Goal: Obtain resource: Download file/media

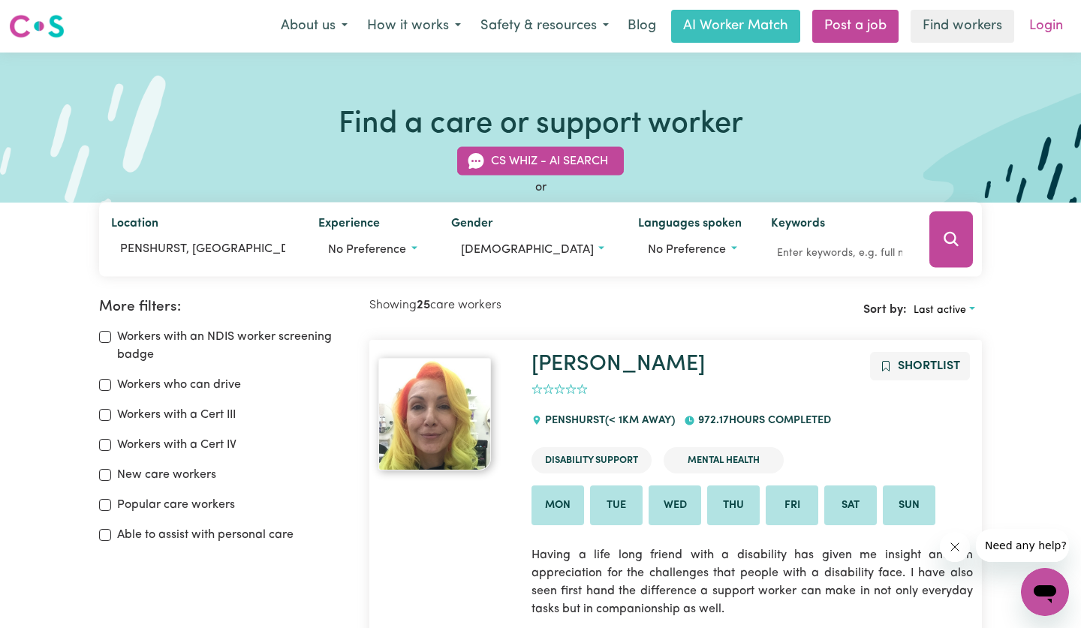
click at [1051, 23] on link "Login" at bounding box center [1046, 26] width 52 height 33
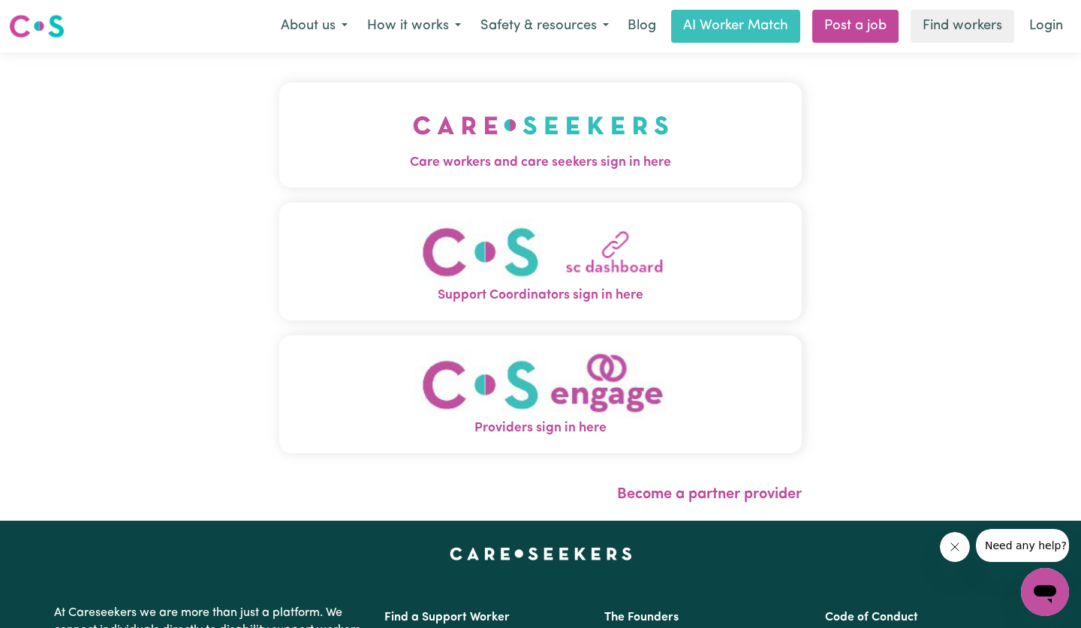
click at [511, 274] on img "Support Coordinators sign in here" at bounding box center [541, 252] width 256 height 68
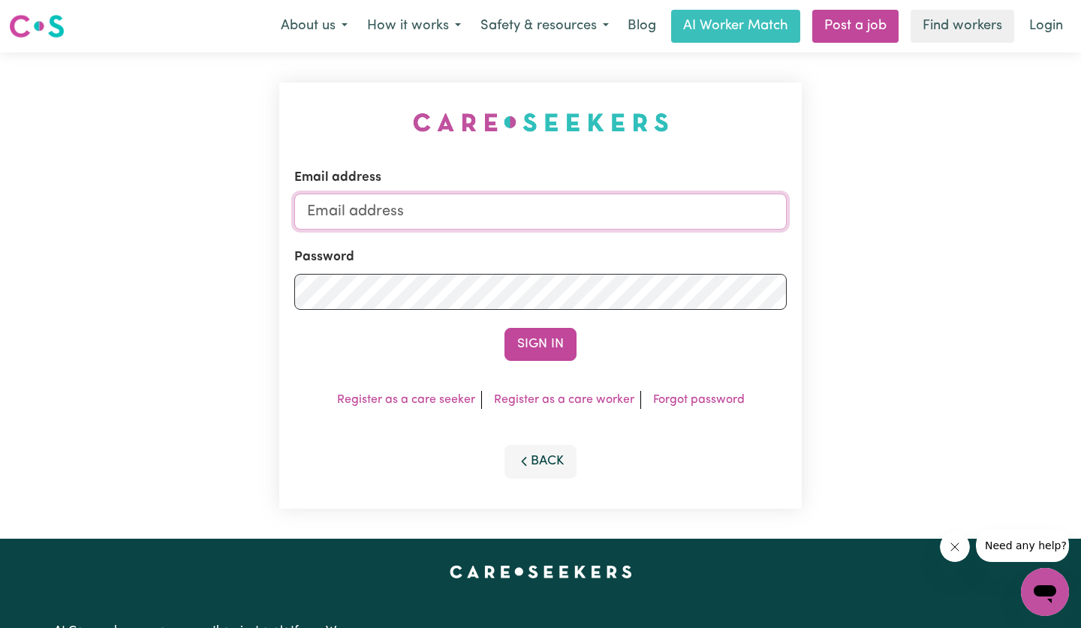
type input "margheritagiorgiSTR@careseekers.com.au"
click at [540, 341] on button "Sign In" at bounding box center [540, 344] width 72 height 33
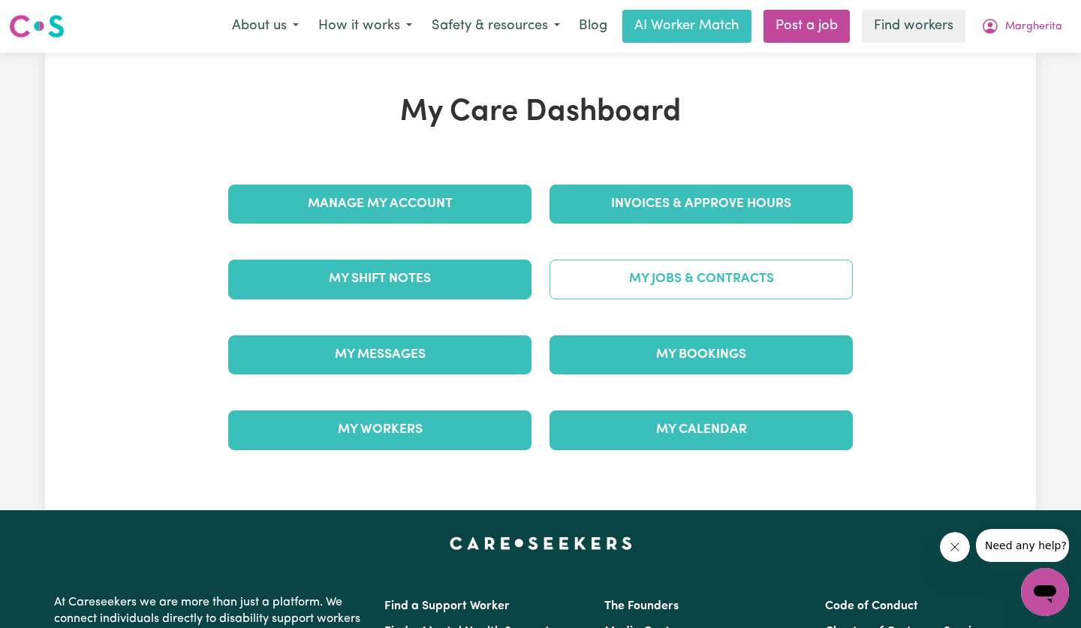
click at [676, 286] on link "My Jobs & Contracts" at bounding box center [700, 279] width 303 height 39
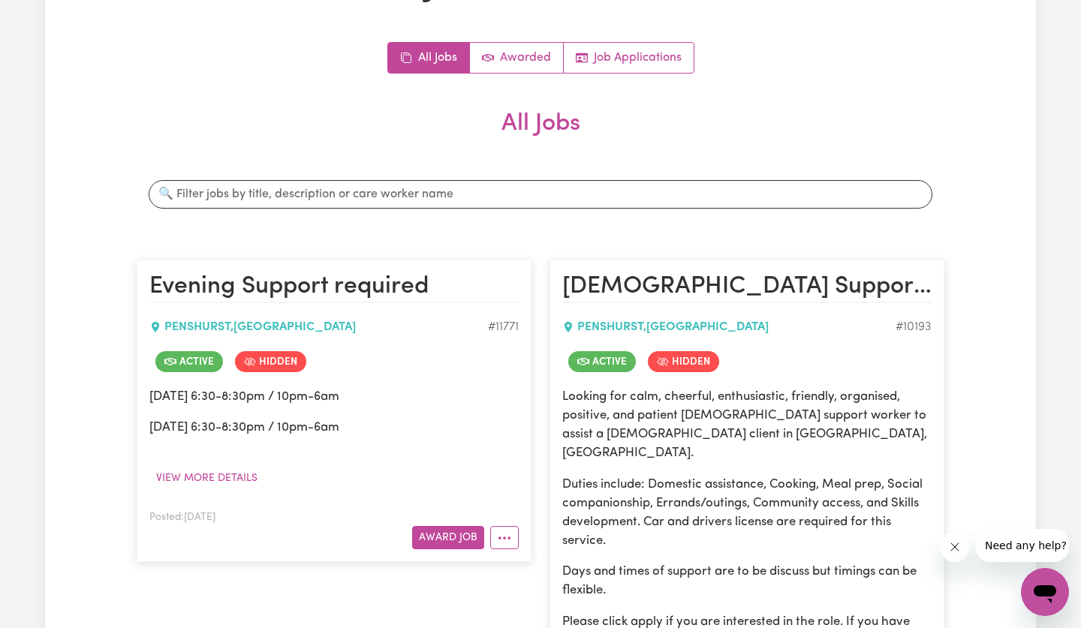
scroll to position [89, 0]
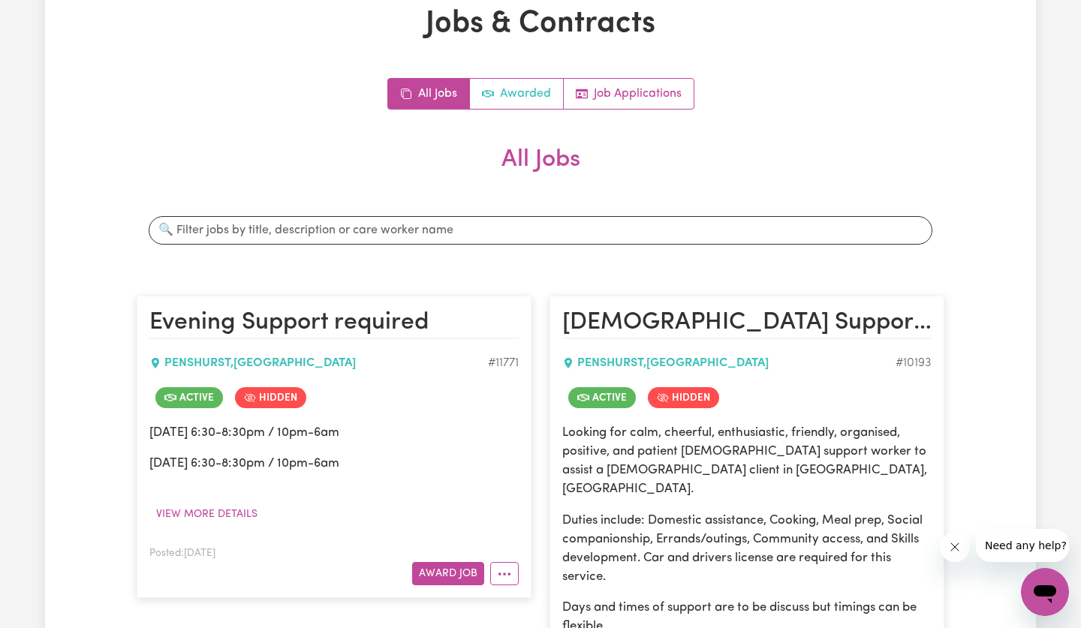
click at [510, 89] on link "Awarded" at bounding box center [517, 94] width 94 height 30
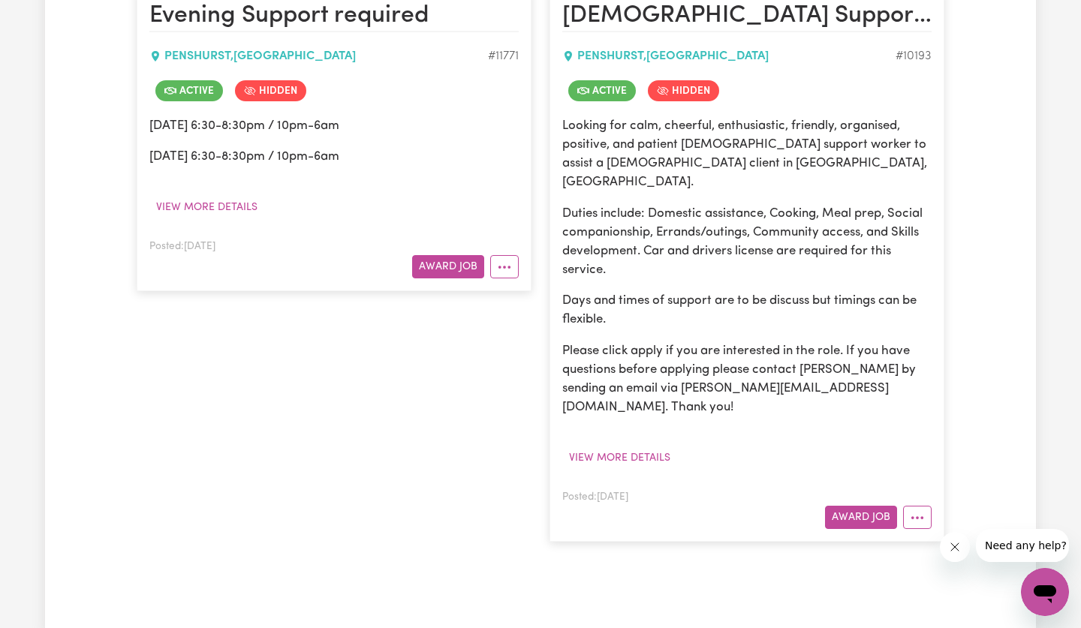
scroll to position [399, 0]
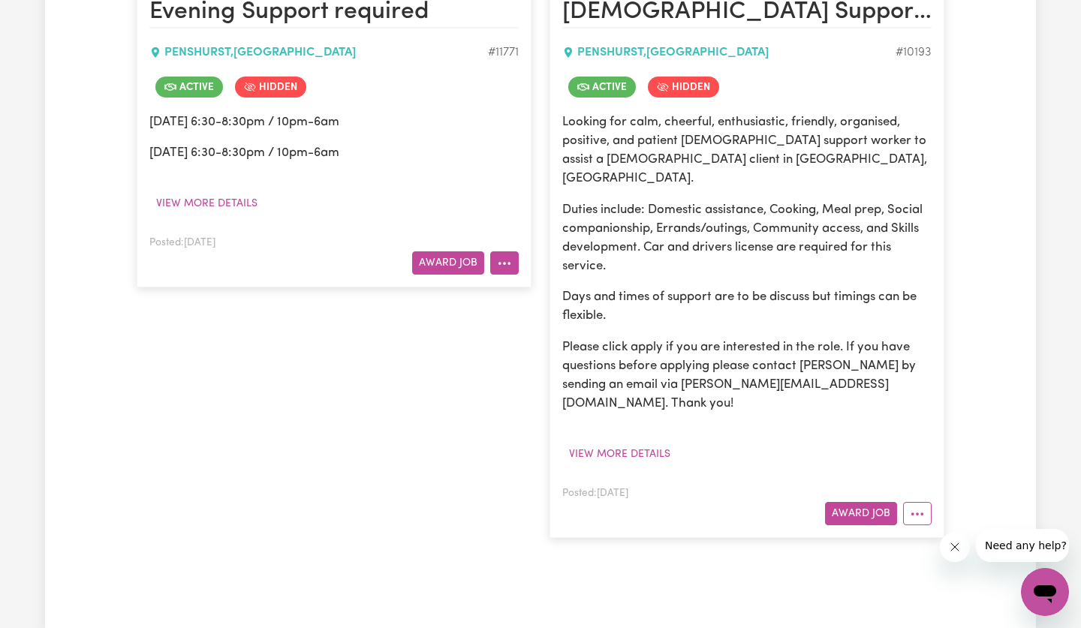
click at [502, 263] on icon "More options" at bounding box center [504, 263] width 15 height 15
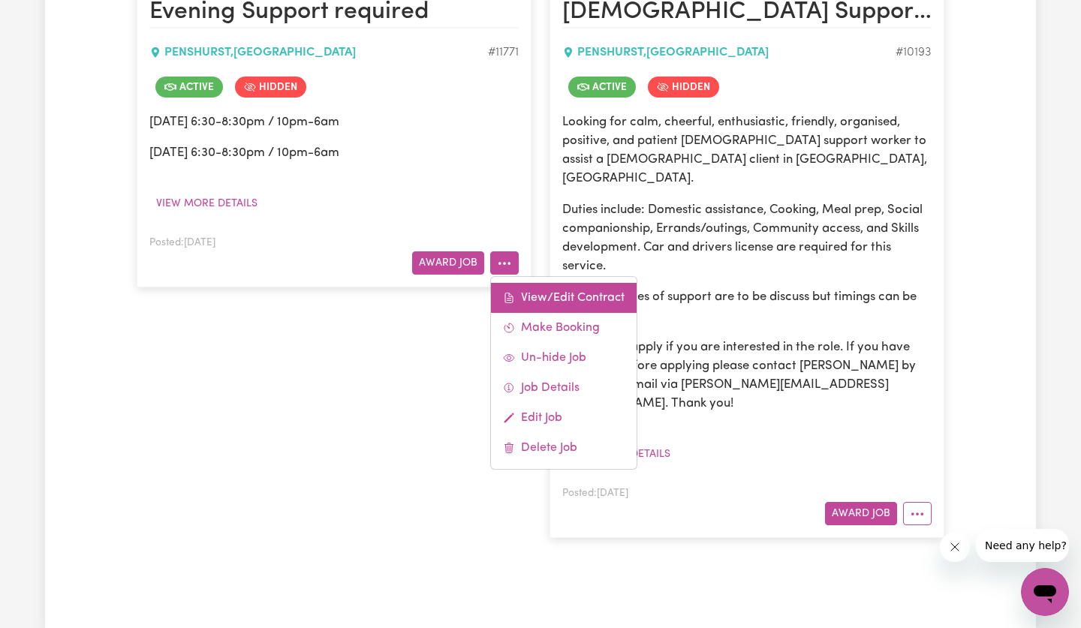
click at [522, 297] on link "View/Edit Contract" at bounding box center [564, 298] width 146 height 30
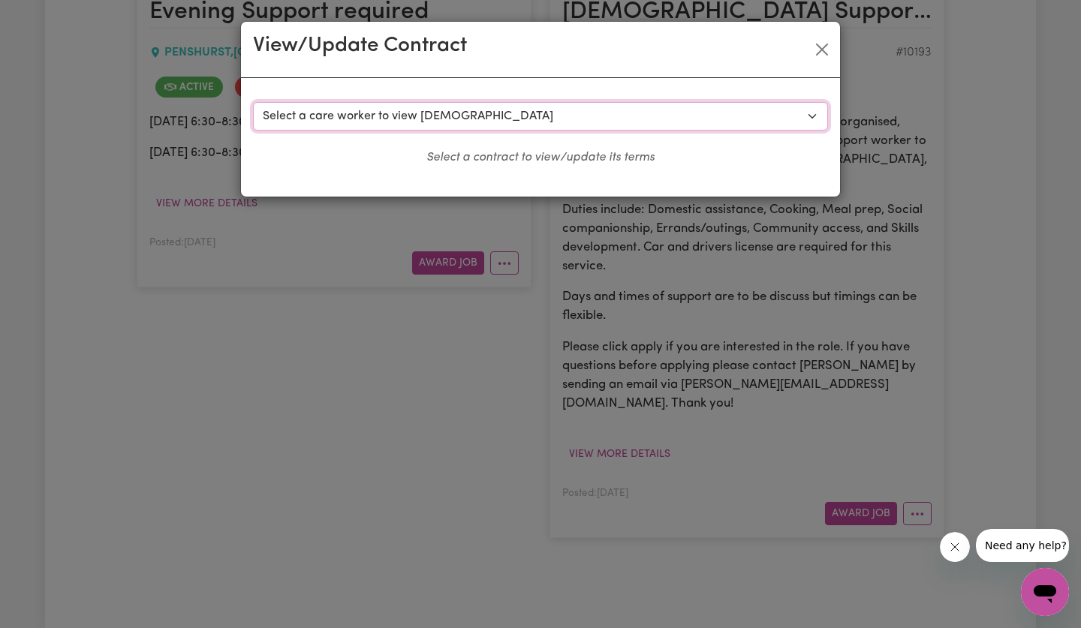
select select "8343"
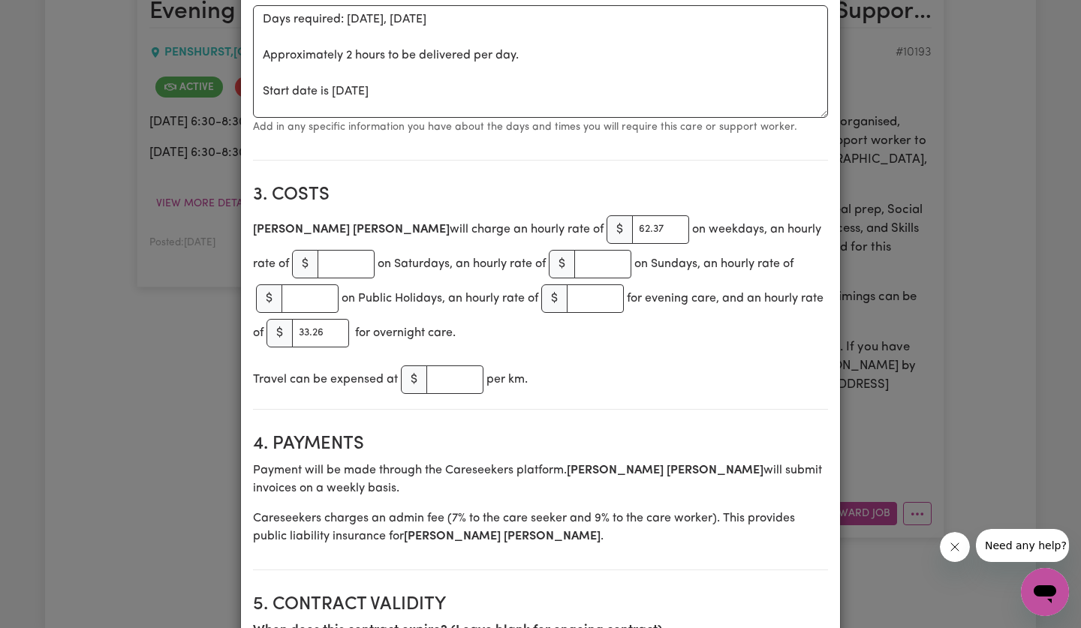
scroll to position [558, 0]
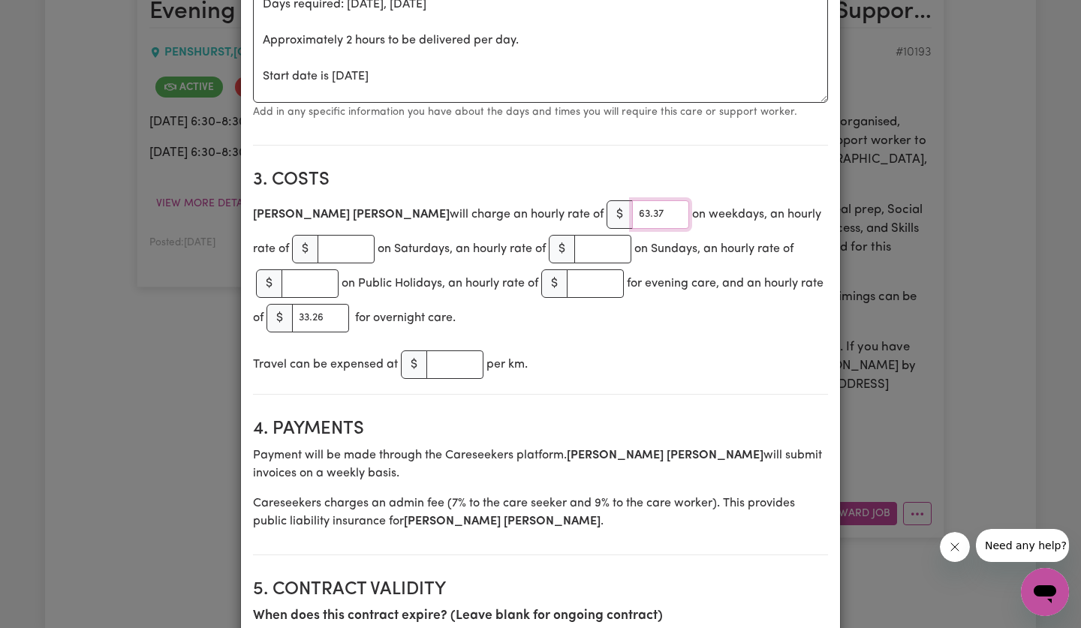
click at [632, 209] on input "63.37" at bounding box center [660, 214] width 57 height 29
click at [632, 209] on input "64.37" at bounding box center [660, 214] width 57 height 29
click at [632, 209] on input "65.37" at bounding box center [660, 214] width 57 height 29
click at [632, 209] on input "66.37" at bounding box center [660, 214] width 57 height 29
click at [632, 209] on input "67.37" at bounding box center [660, 214] width 57 height 29
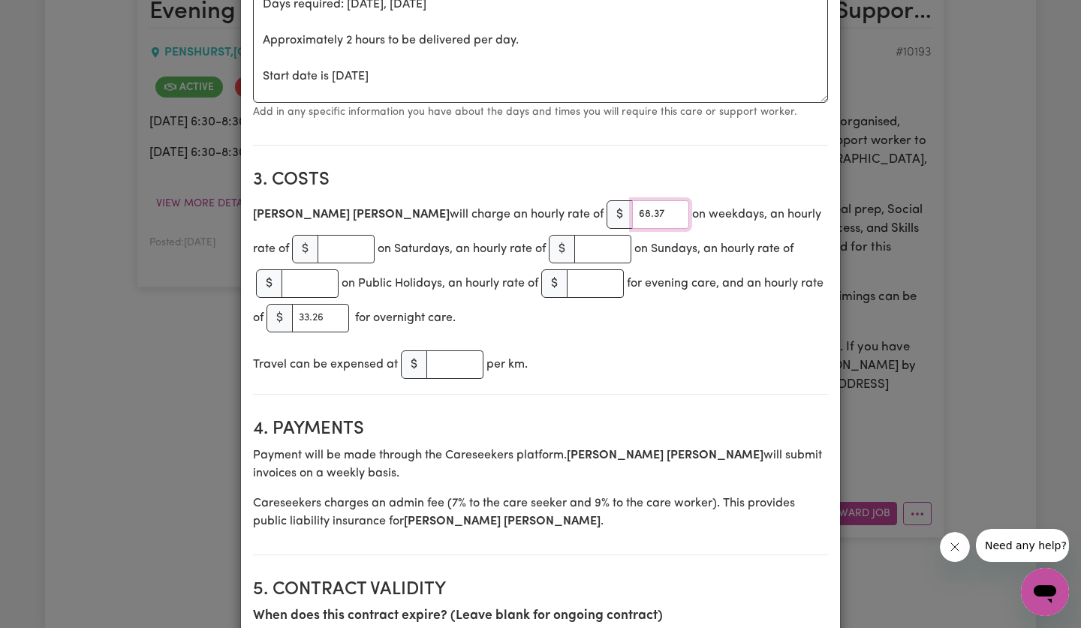
click at [632, 209] on input "68.37" at bounding box center [660, 214] width 57 height 29
click at [632, 209] on input "69.37" at bounding box center [660, 214] width 57 height 29
click at [632, 209] on input "70.37" at bounding box center [660, 214] width 57 height 29
click at [632, 214] on input "69.37" at bounding box center [660, 214] width 57 height 29
click at [632, 206] on input "70.37" at bounding box center [660, 214] width 57 height 29
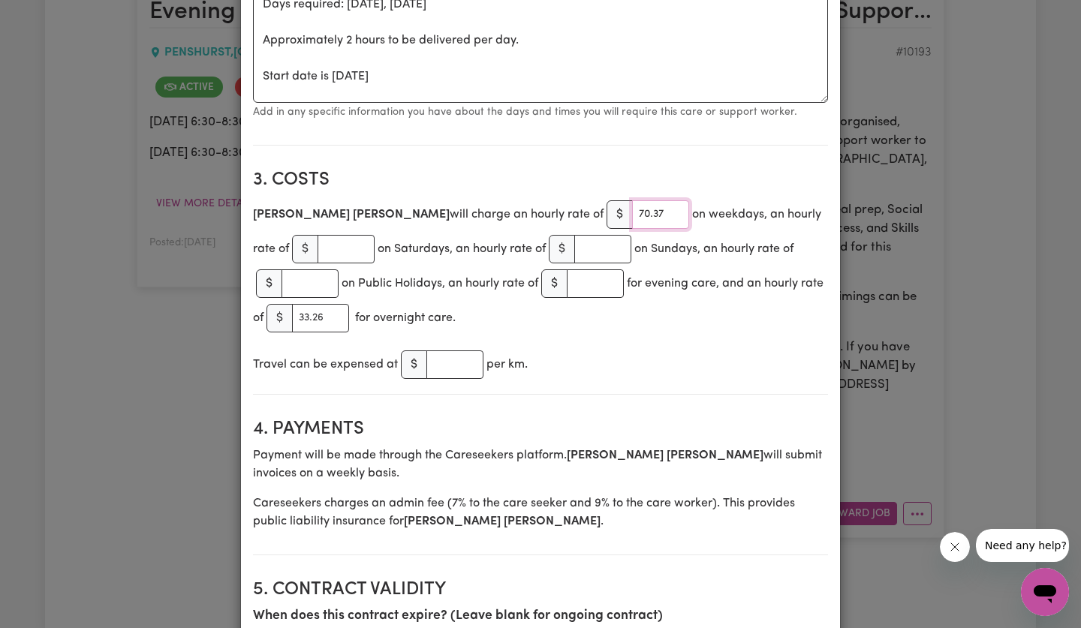
click at [632, 211] on input "70.37" at bounding box center [660, 214] width 57 height 29
drag, startPoint x: 598, startPoint y: 209, endPoint x: 589, endPoint y: 210, distance: 9.0
click at [632, 210] on input "70.37" at bounding box center [660, 214] width 57 height 29
type input "70.23"
click at [600, 363] on div "Travel can be expensed at $ per km." at bounding box center [540, 365] width 575 height 35
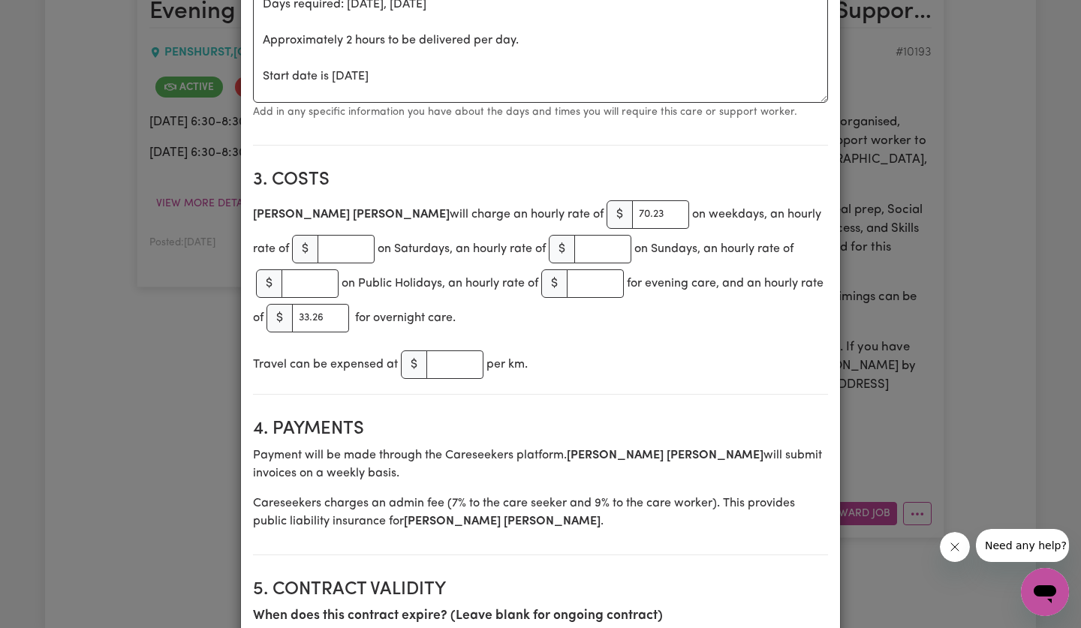
click at [604, 356] on div "Travel can be expensed at $ per km." at bounding box center [540, 365] width 575 height 35
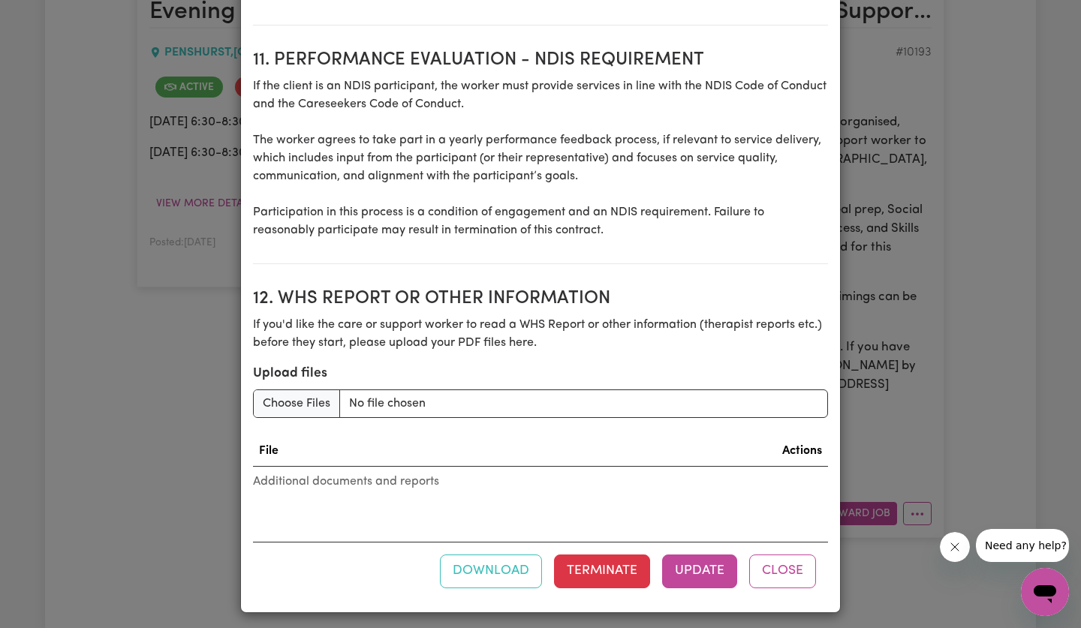
scroll to position [2012, 0]
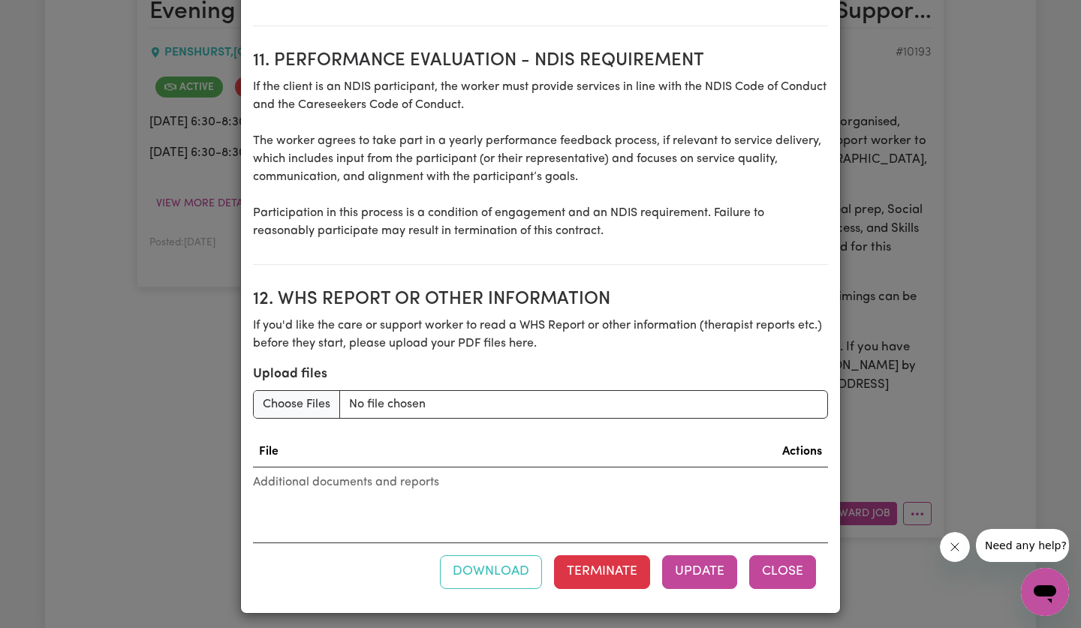
click at [786, 570] on button "Close" at bounding box center [782, 571] width 67 height 33
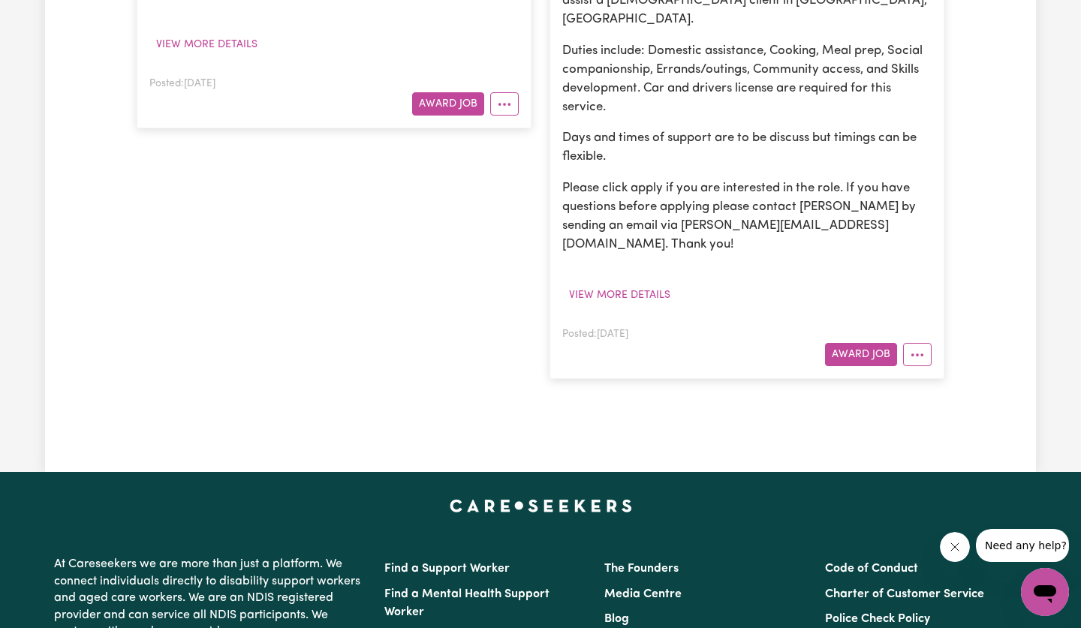
scroll to position [498, 0]
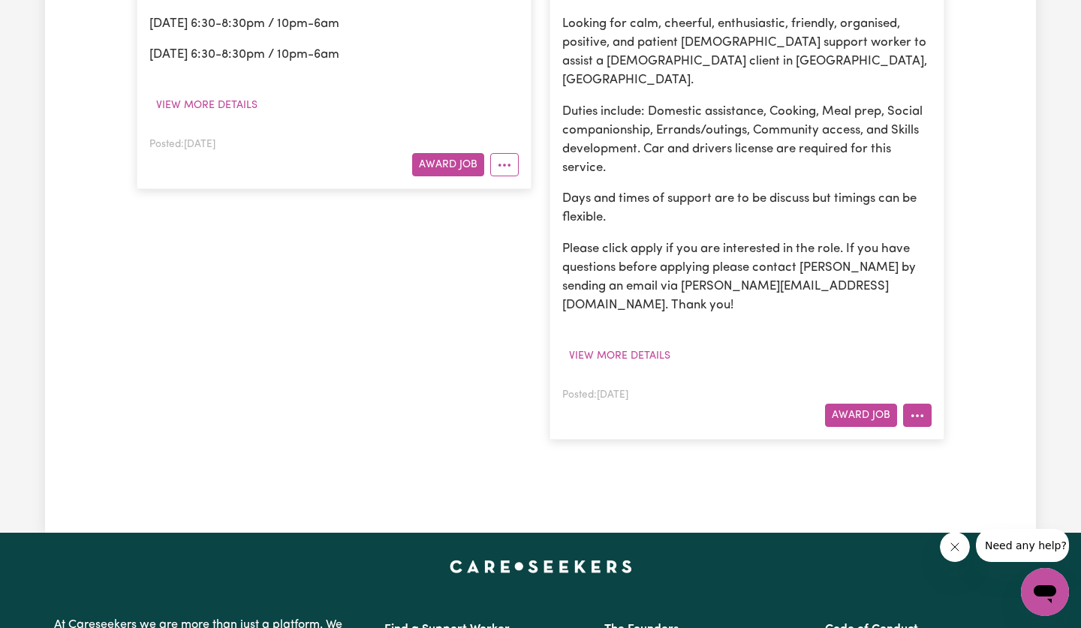
click at [924, 404] on button "More options" at bounding box center [917, 415] width 29 height 23
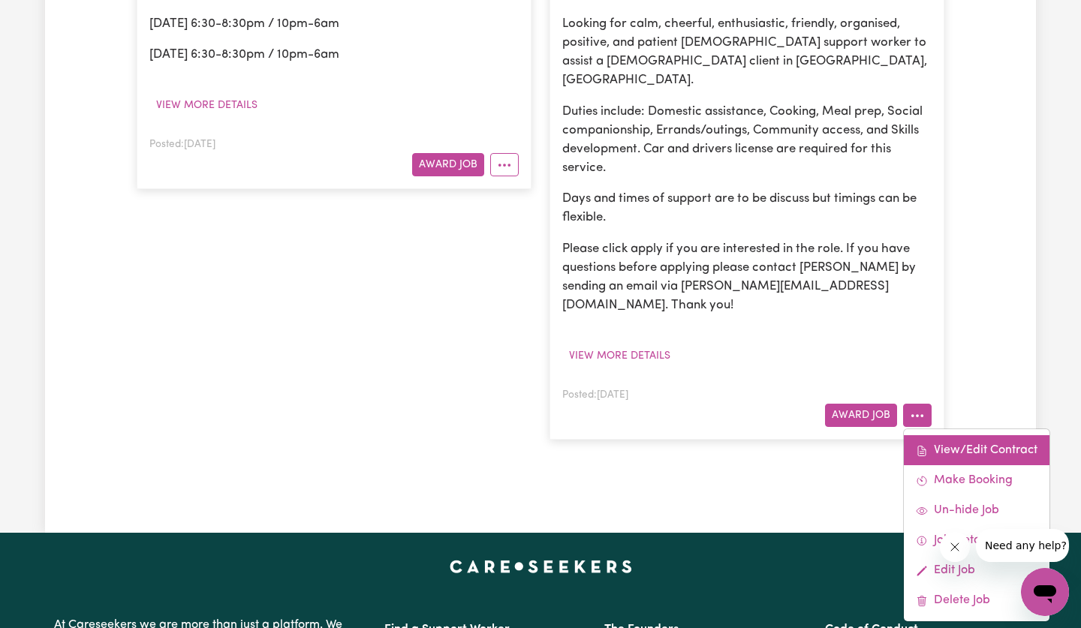
click at [940, 435] on link "View/Edit Contract" at bounding box center [977, 450] width 146 height 30
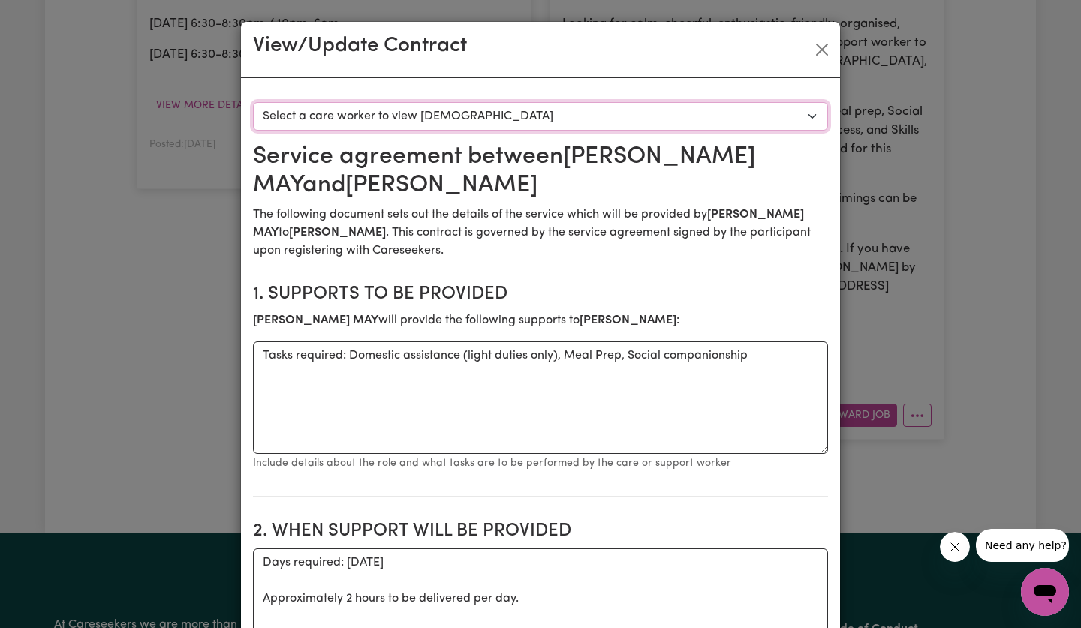
select select "7749"
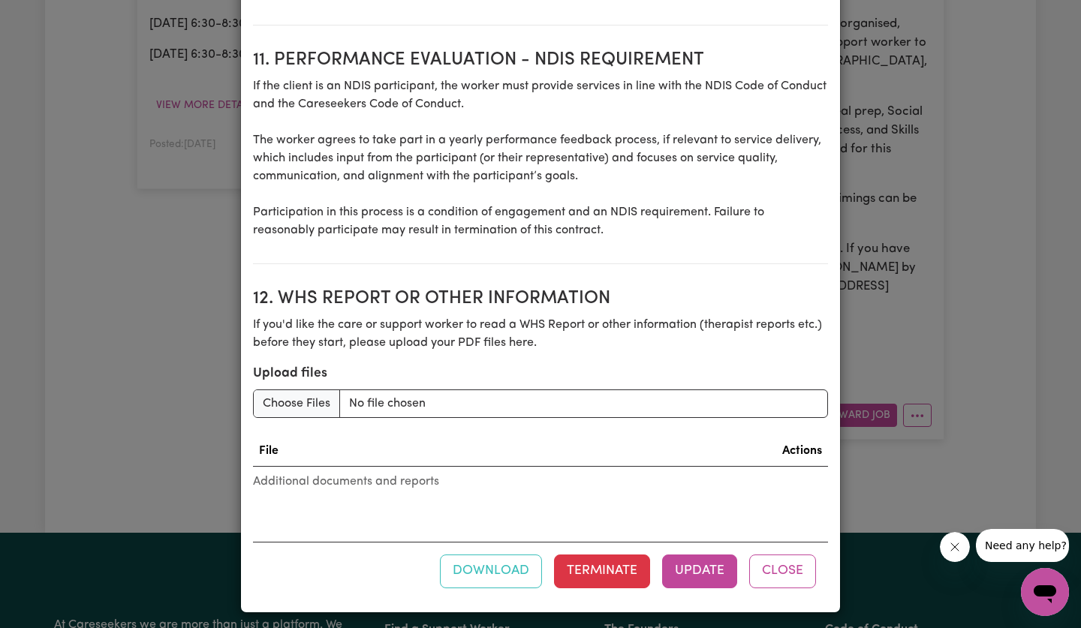
scroll to position [2012, 0]
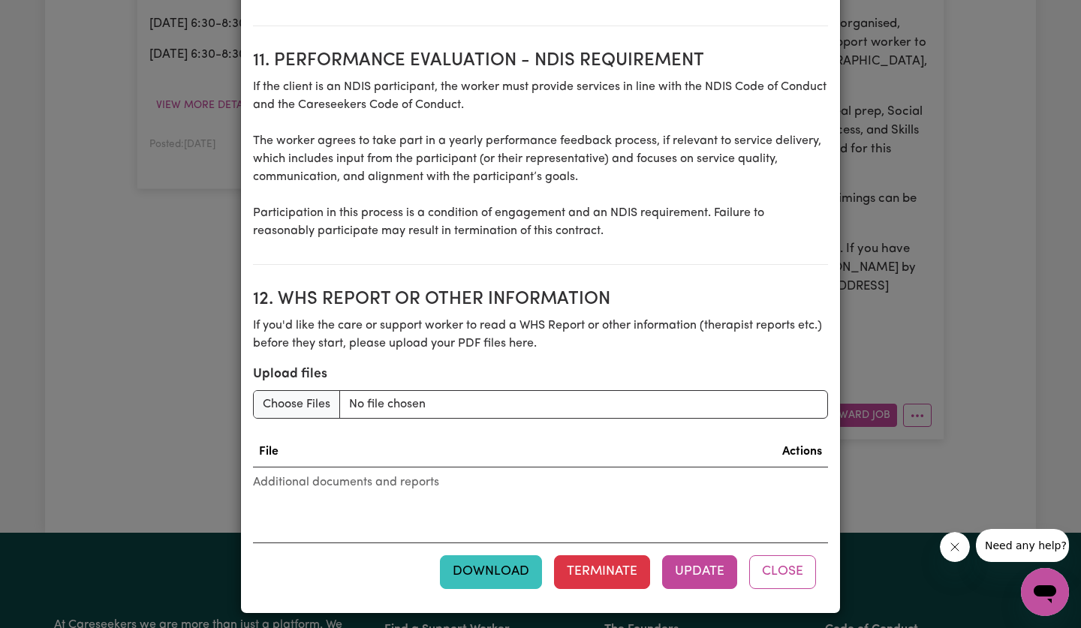
click at [480, 564] on button "Download" at bounding box center [491, 571] width 102 height 33
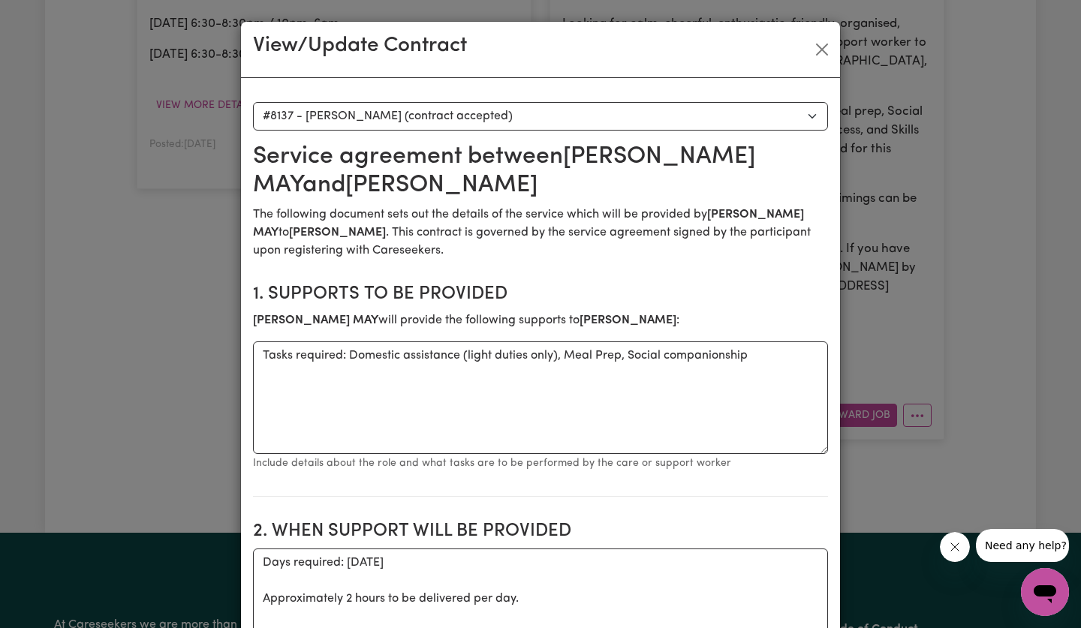
scroll to position [0, 0]
click at [820, 50] on button "Close" at bounding box center [822, 50] width 24 height 24
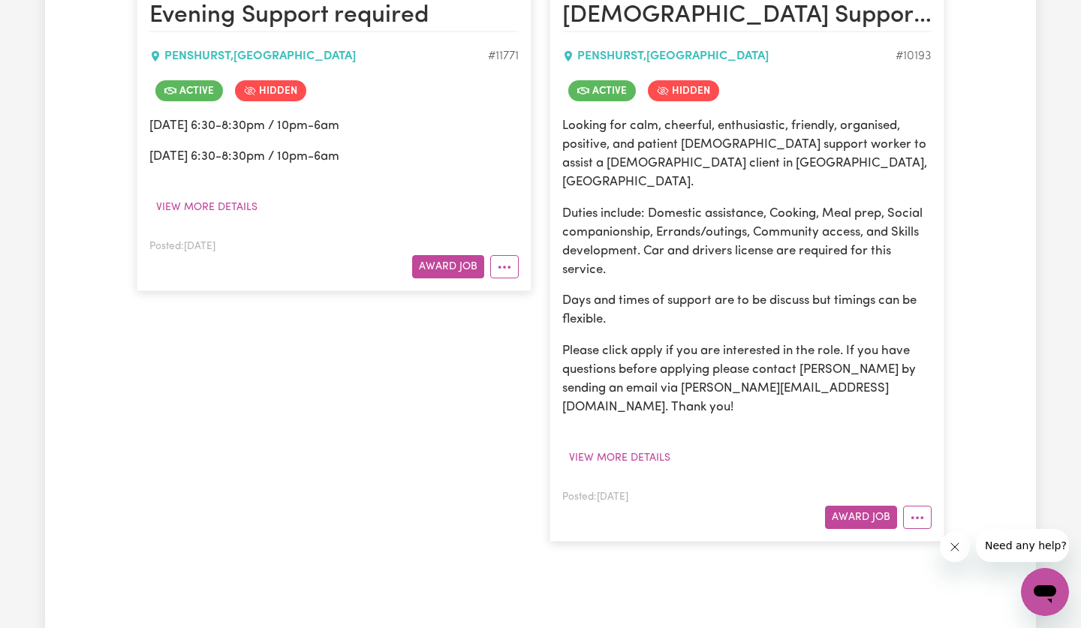
scroll to position [444, 0]
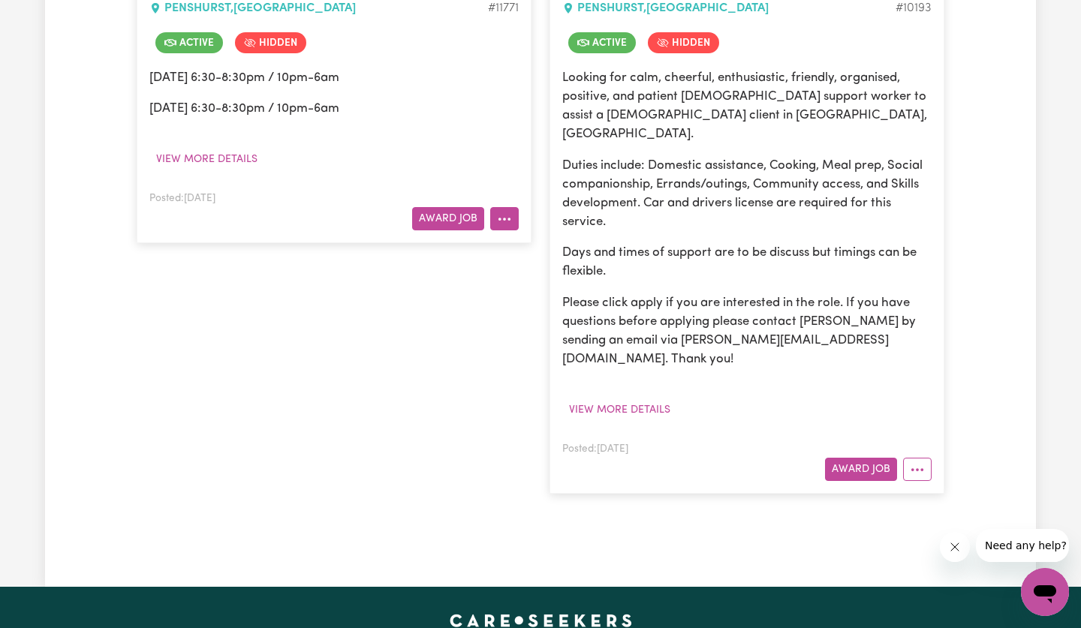
click at [507, 213] on button "More options" at bounding box center [504, 218] width 29 height 23
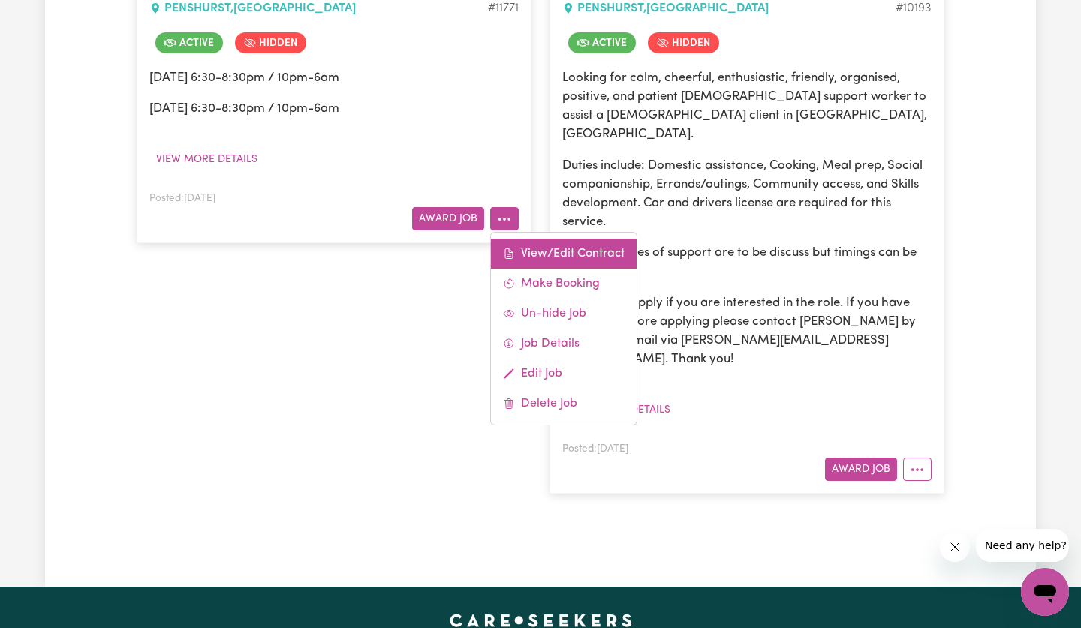
click at [536, 254] on link "View/Edit Contract" at bounding box center [564, 254] width 146 height 30
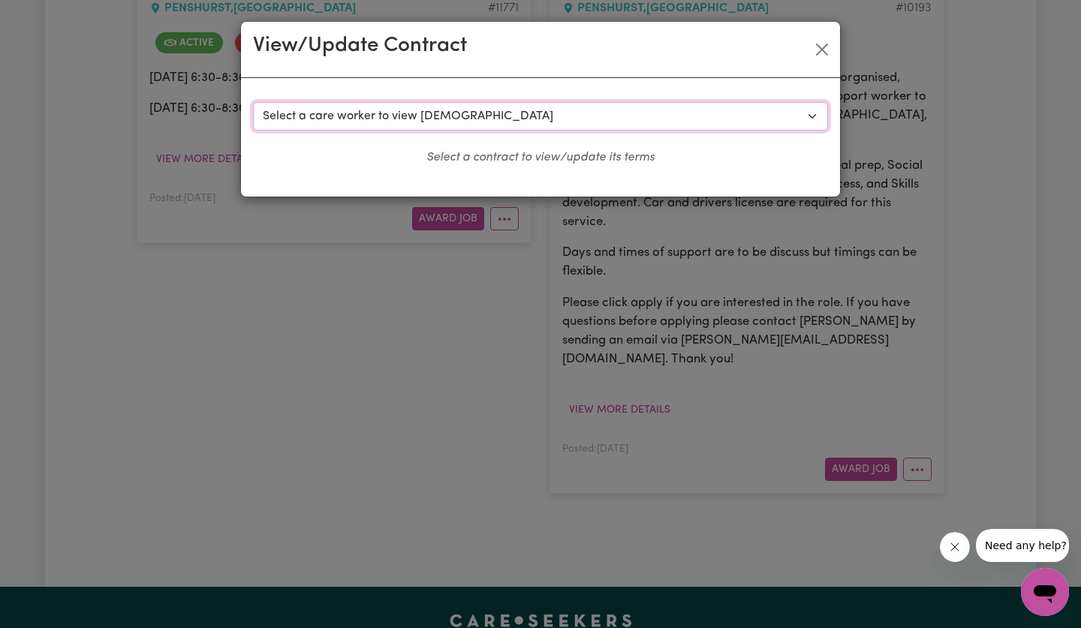
select select "9710"
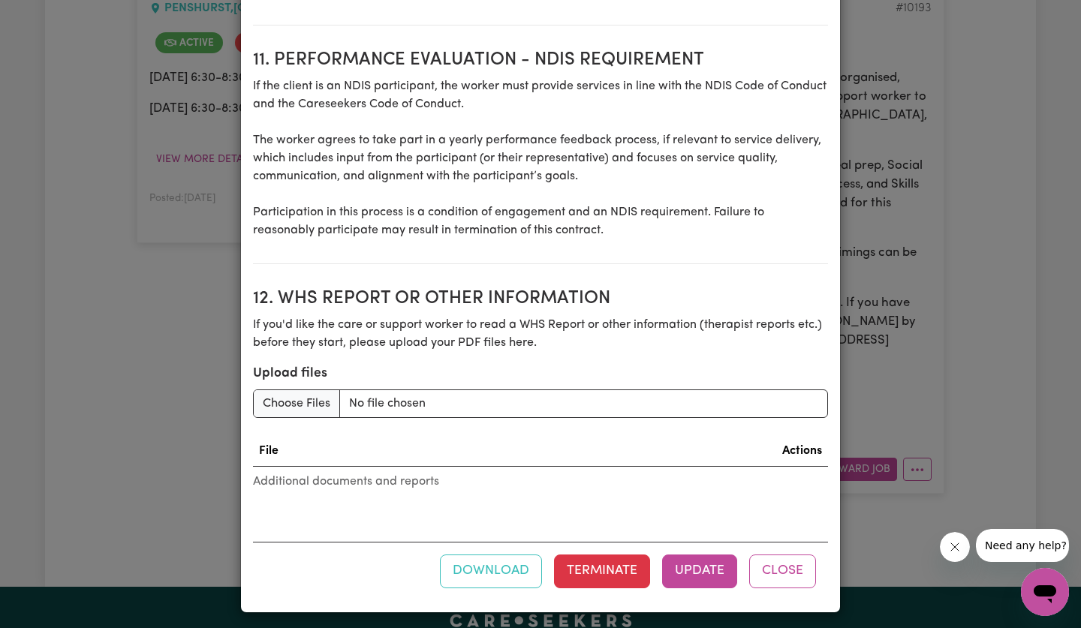
scroll to position [2012, 0]
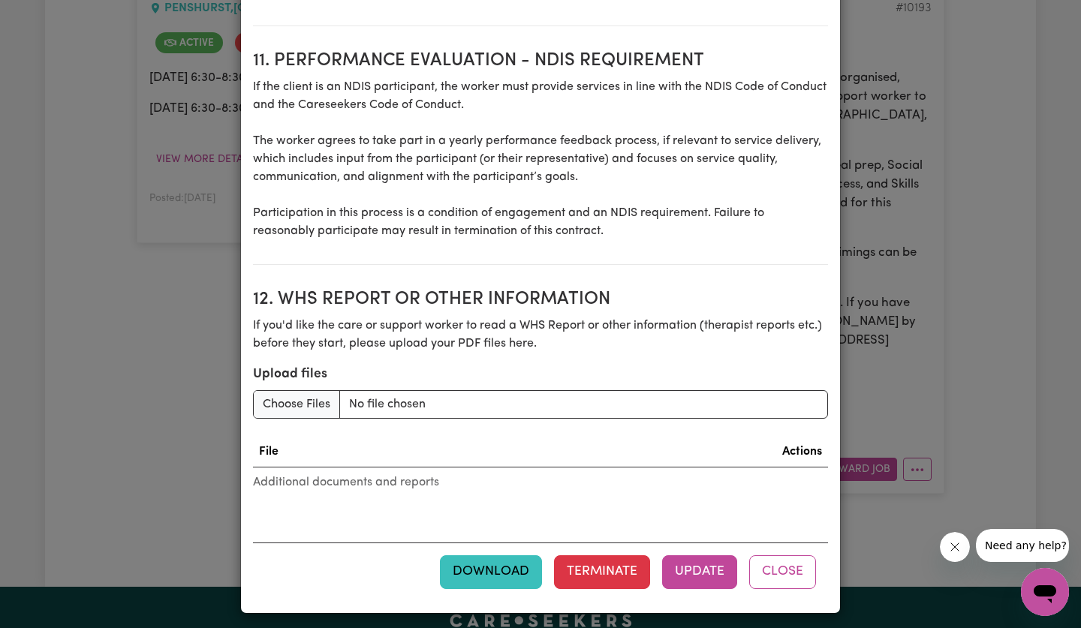
click at [477, 567] on button "Download" at bounding box center [491, 571] width 102 height 33
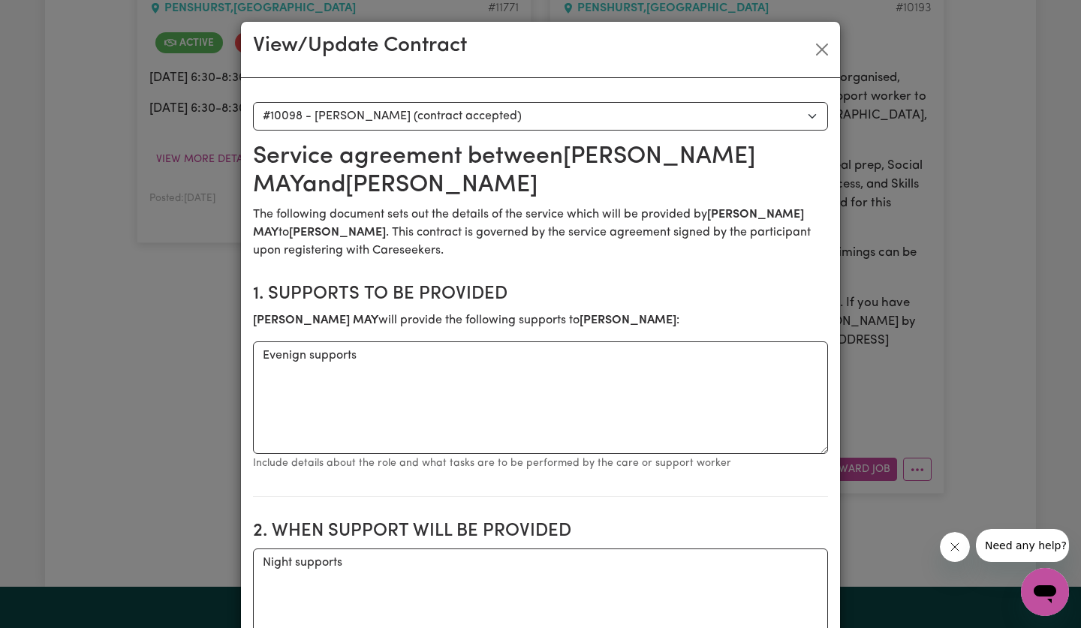
scroll to position [0, 0]
click at [823, 44] on button "Close" at bounding box center [822, 50] width 24 height 24
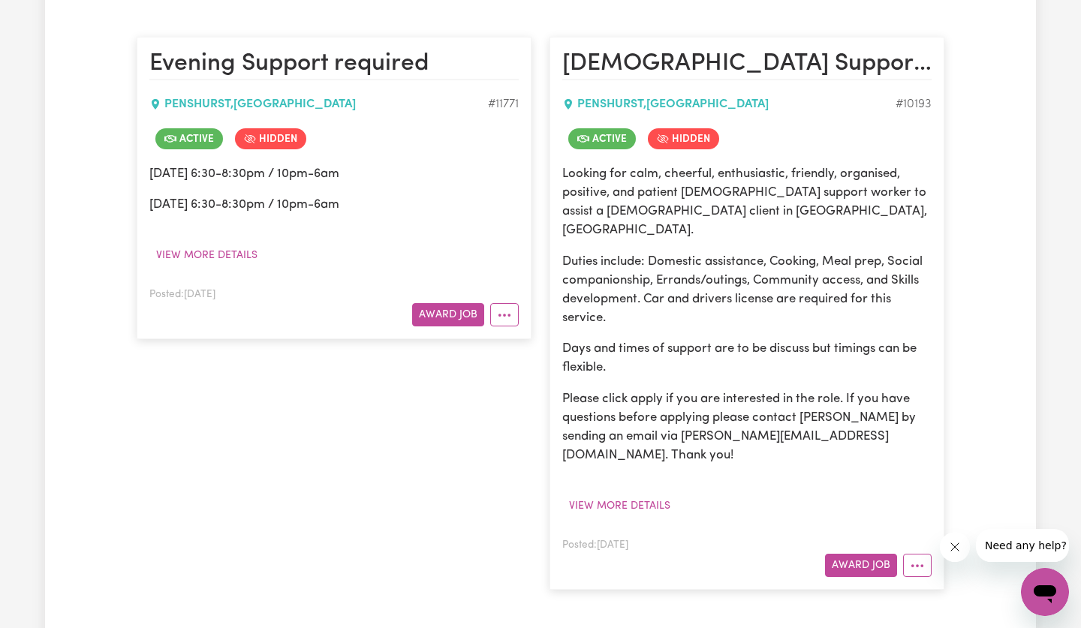
scroll to position [597, 0]
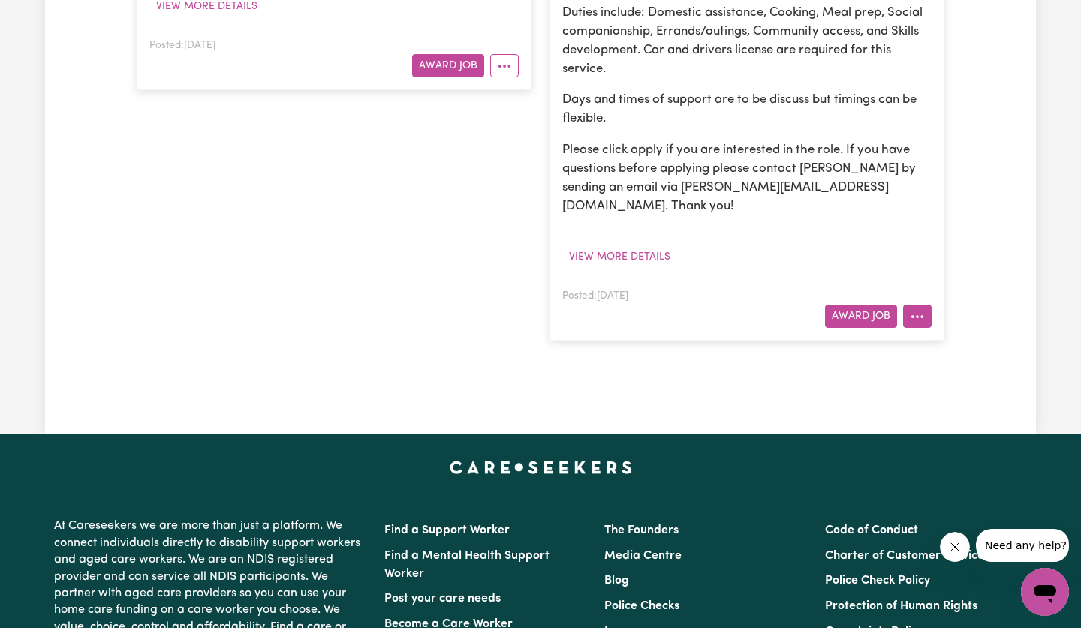
click at [923, 309] on icon "More options" at bounding box center [917, 316] width 15 height 15
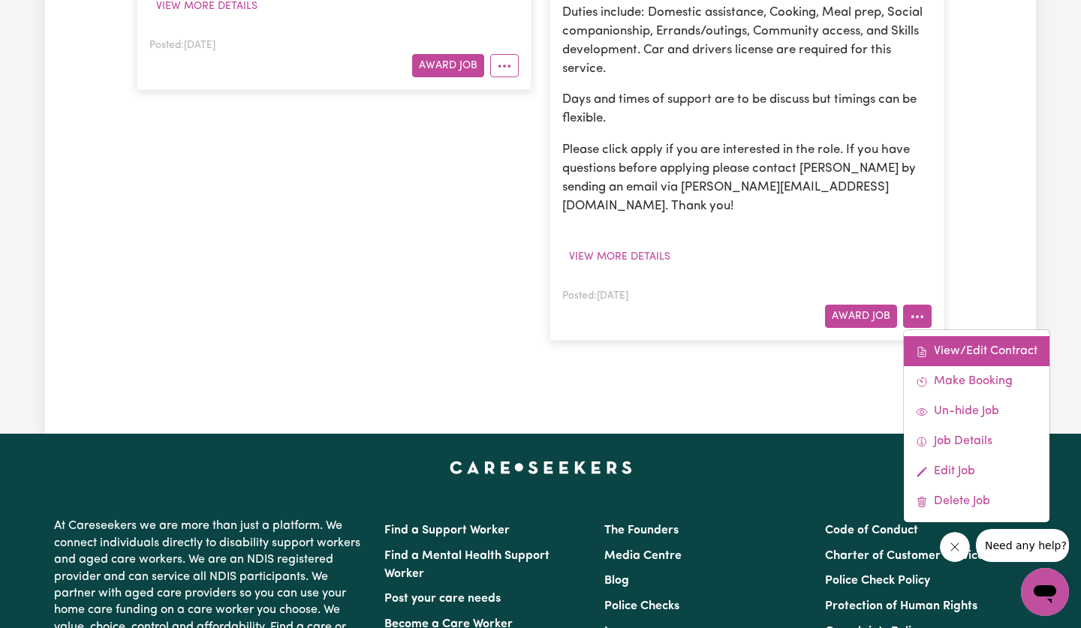
click at [942, 336] on link "View/Edit Contract" at bounding box center [977, 351] width 146 height 30
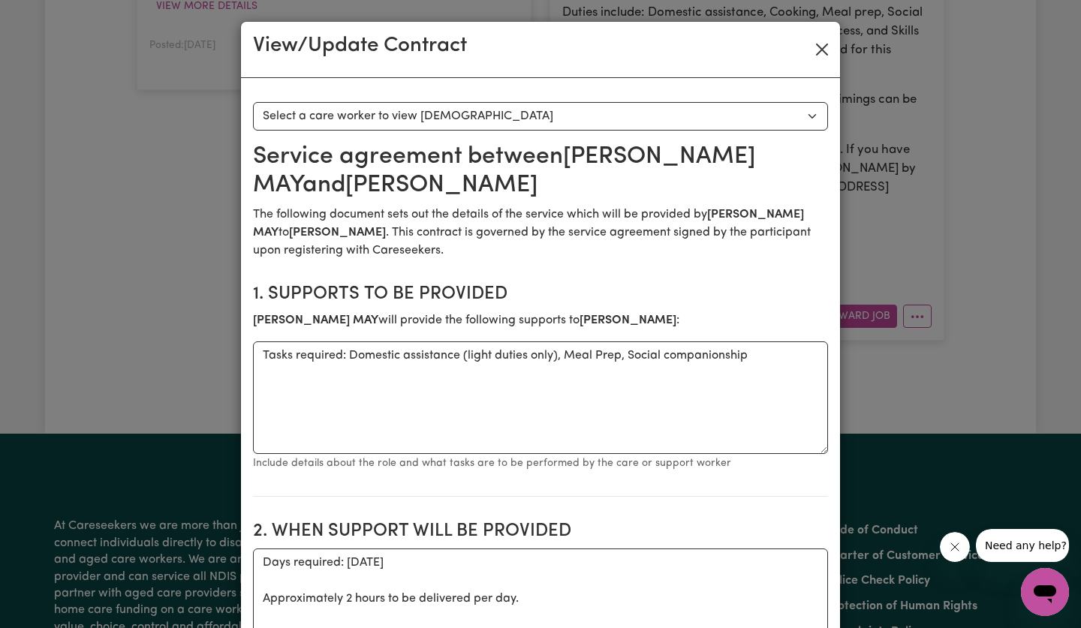
click at [825, 49] on button "Close" at bounding box center [822, 50] width 24 height 24
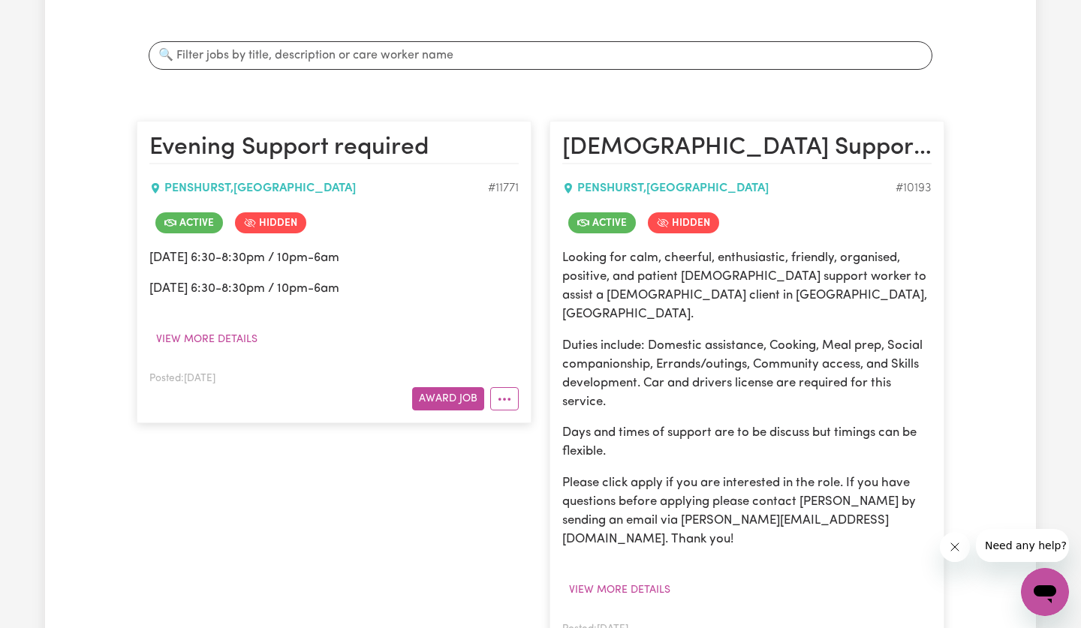
scroll to position [318, 0]
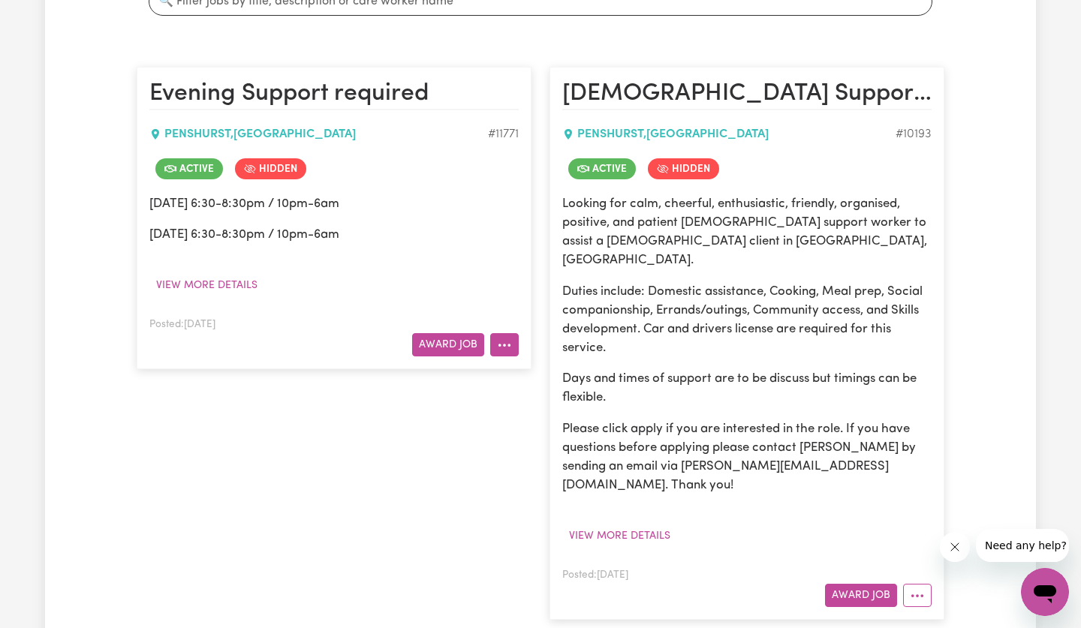
click at [498, 351] on button "More options" at bounding box center [504, 344] width 29 height 23
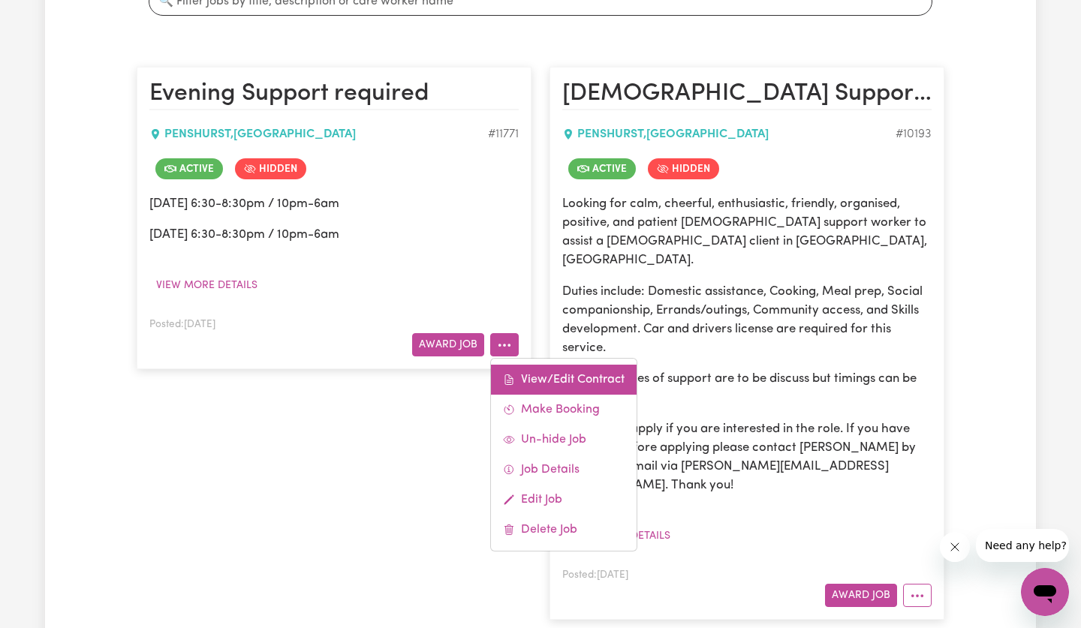
click at [512, 375] on icon at bounding box center [509, 380] width 12 height 12
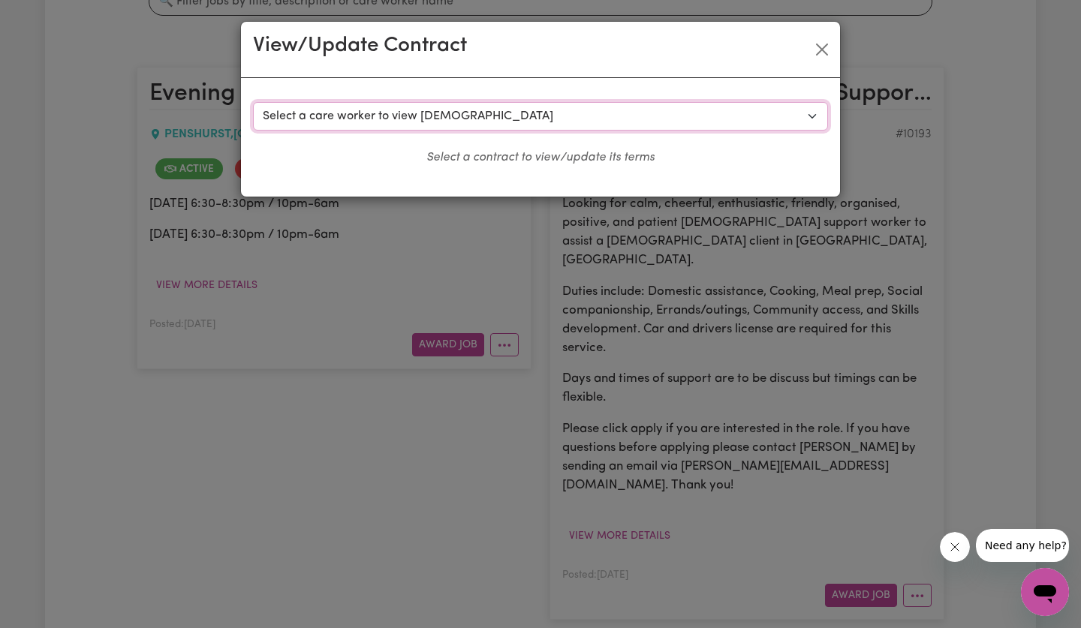
select select "8343"
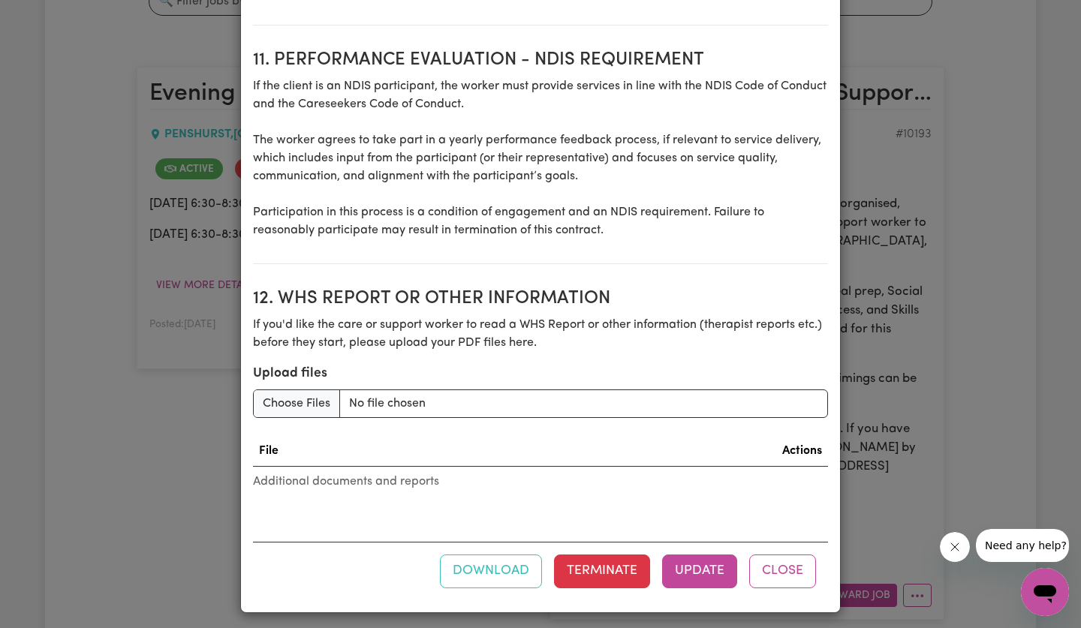
scroll to position [2012, 0]
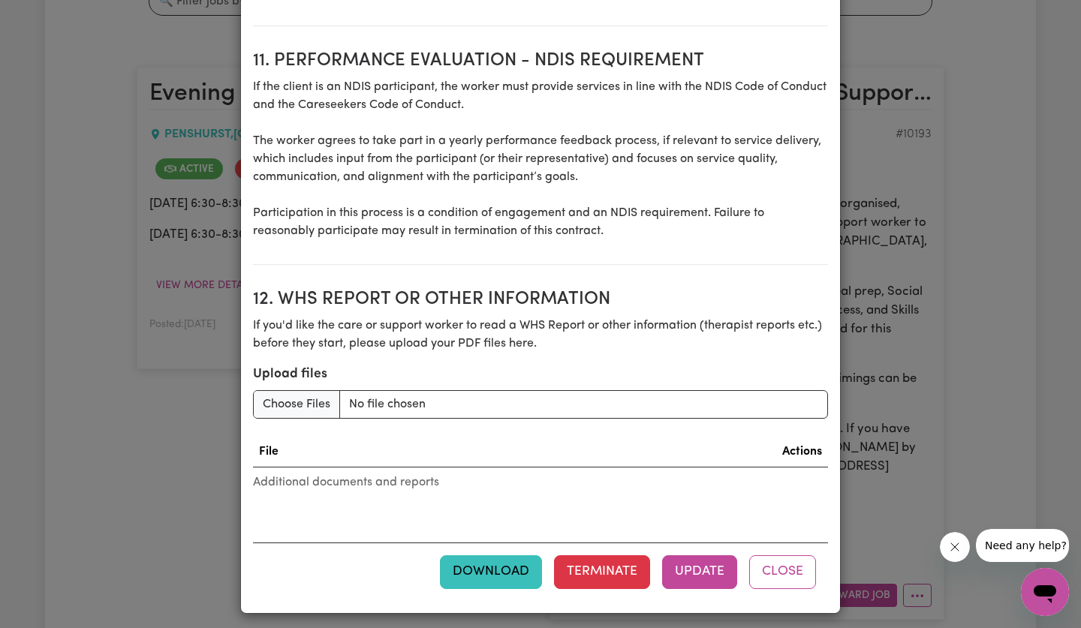
click at [481, 570] on button "Download" at bounding box center [491, 571] width 102 height 33
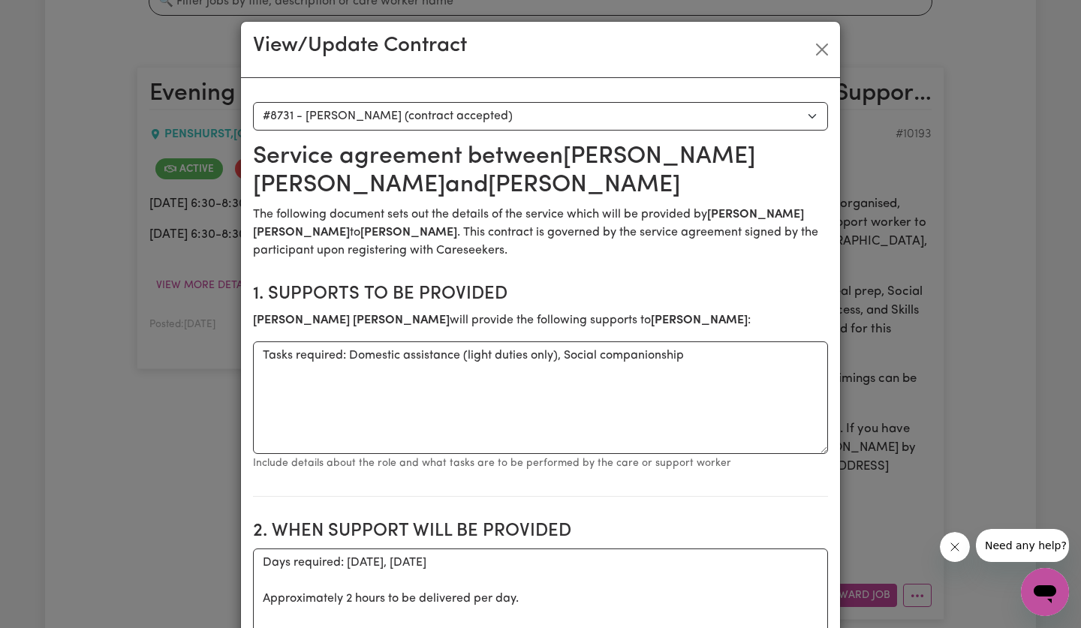
scroll to position [0, 0]
click at [822, 51] on button "Close" at bounding box center [822, 50] width 24 height 24
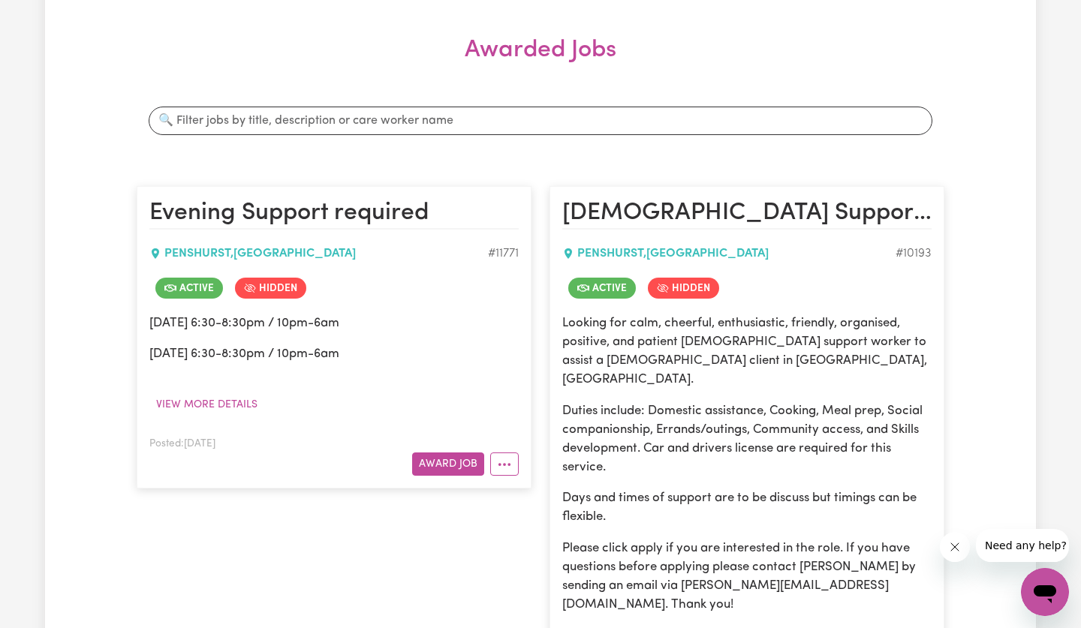
scroll to position [340, 0]
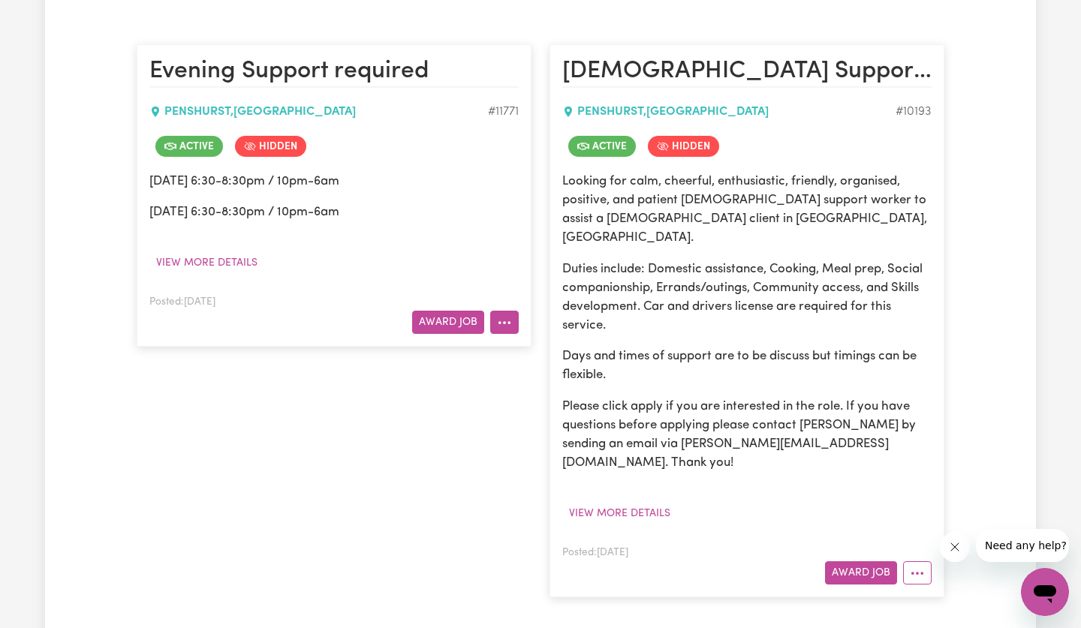
click at [509, 317] on button "More options" at bounding box center [504, 322] width 29 height 23
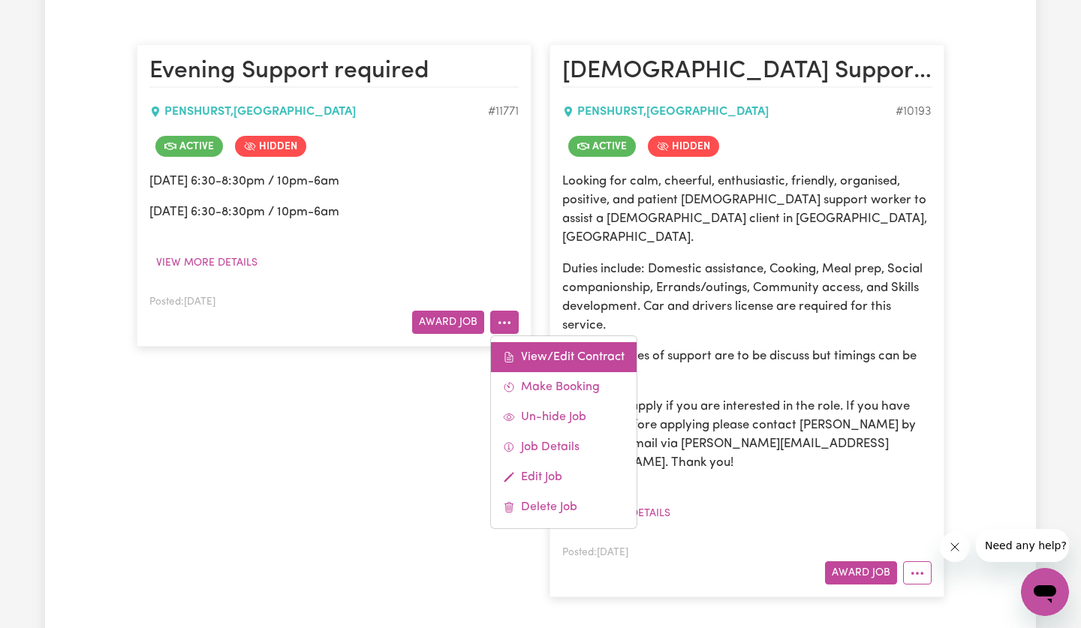
click at [528, 351] on link "View/Edit Contract" at bounding box center [564, 357] width 146 height 30
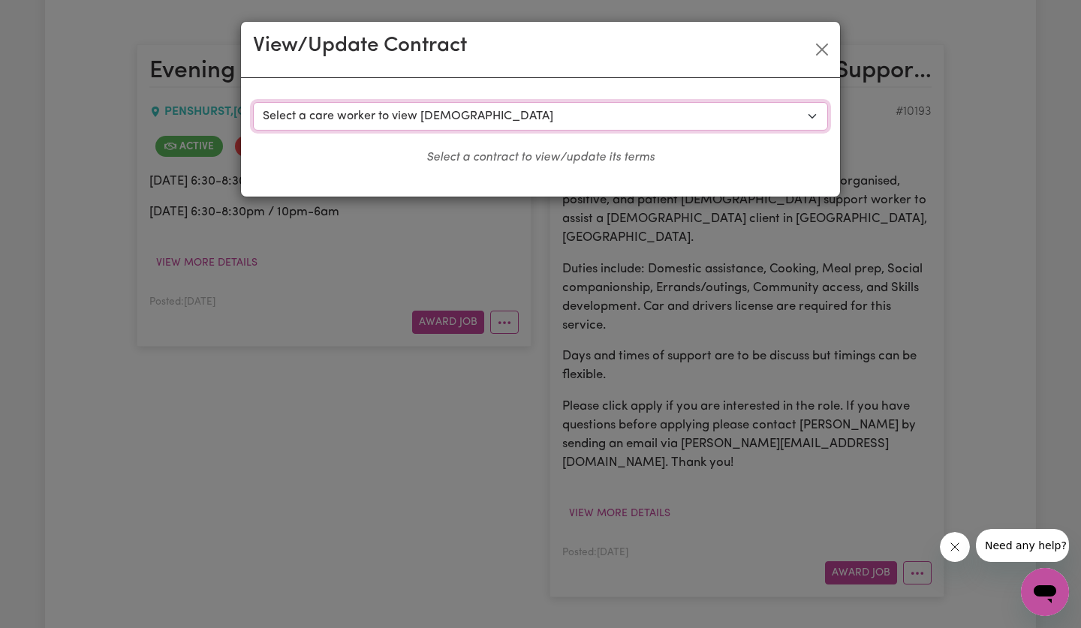
select select "8343"
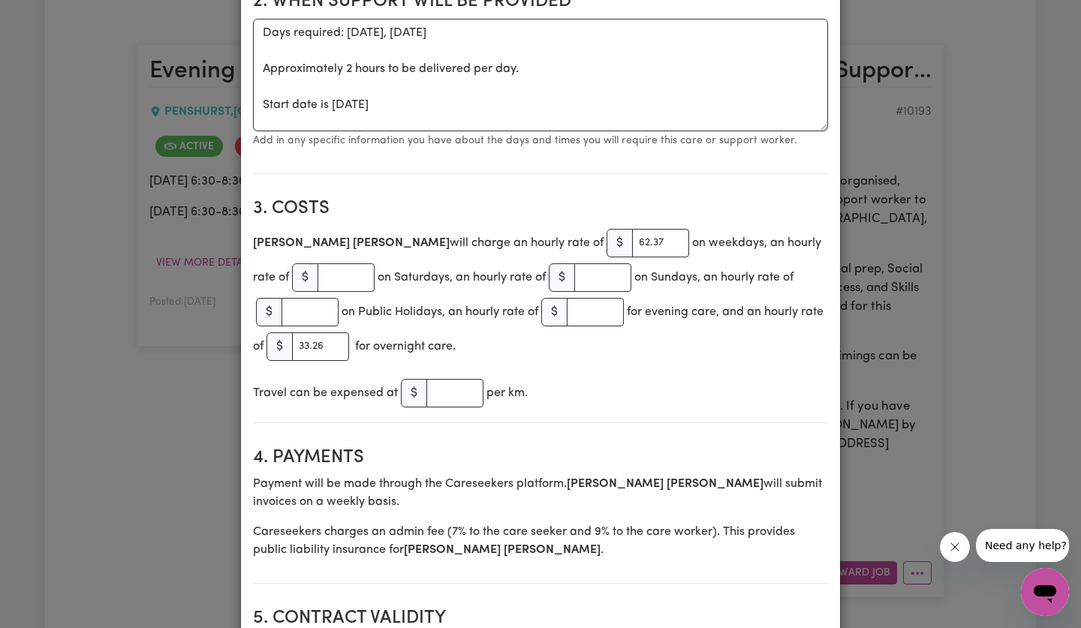
scroll to position [531, 0]
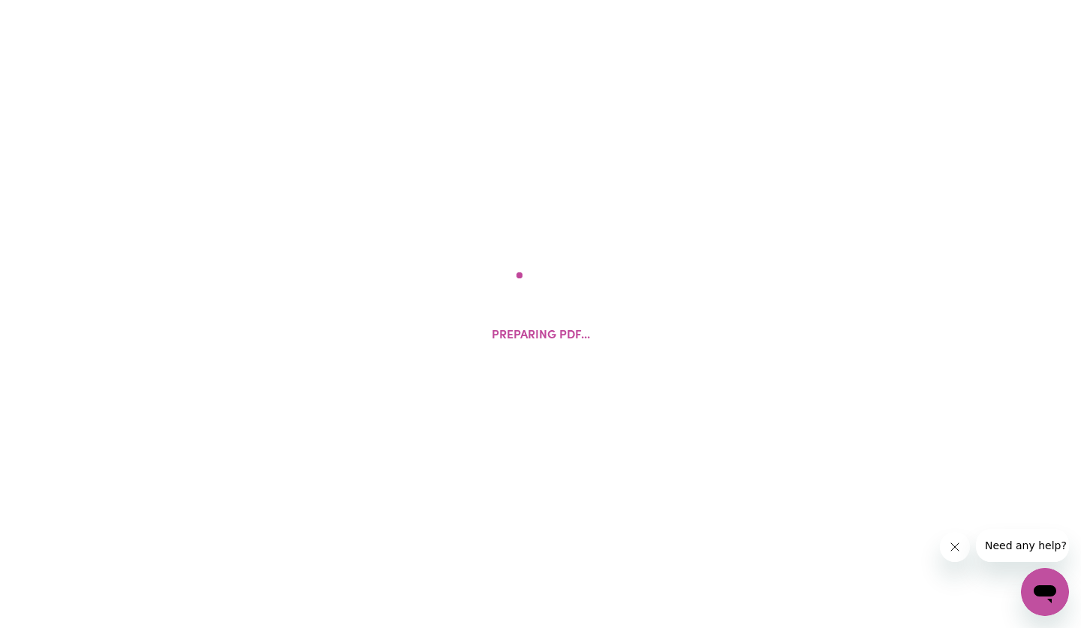
click at [360, 157] on div "Preparing PDF..." at bounding box center [540, 314] width 1081 height 628
drag, startPoint x: 980, startPoint y: 13, endPoint x: 197, endPoint y: 34, distance: 783.2
click at [260, 83] on div "Preparing PDF..." at bounding box center [540, 314] width 1081 height 628
click at [755, 307] on div "Preparing PDF..." at bounding box center [540, 314] width 1081 height 628
